Goal: Transaction & Acquisition: Purchase product/service

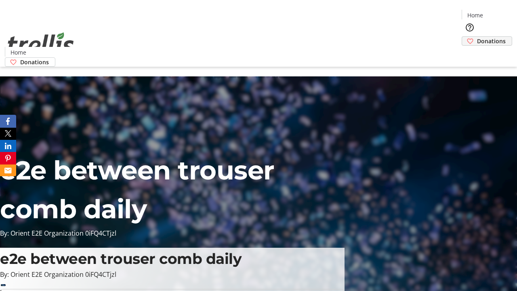
click at [477, 37] on span "Donations" at bounding box center [491, 41] width 29 height 8
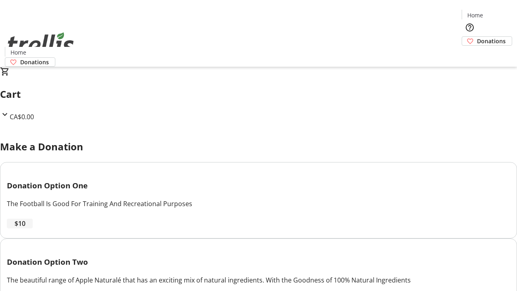
click at [25, 228] on span "$10" at bounding box center [20, 224] width 11 height 10
